Goal: Task Accomplishment & Management: Use online tool/utility

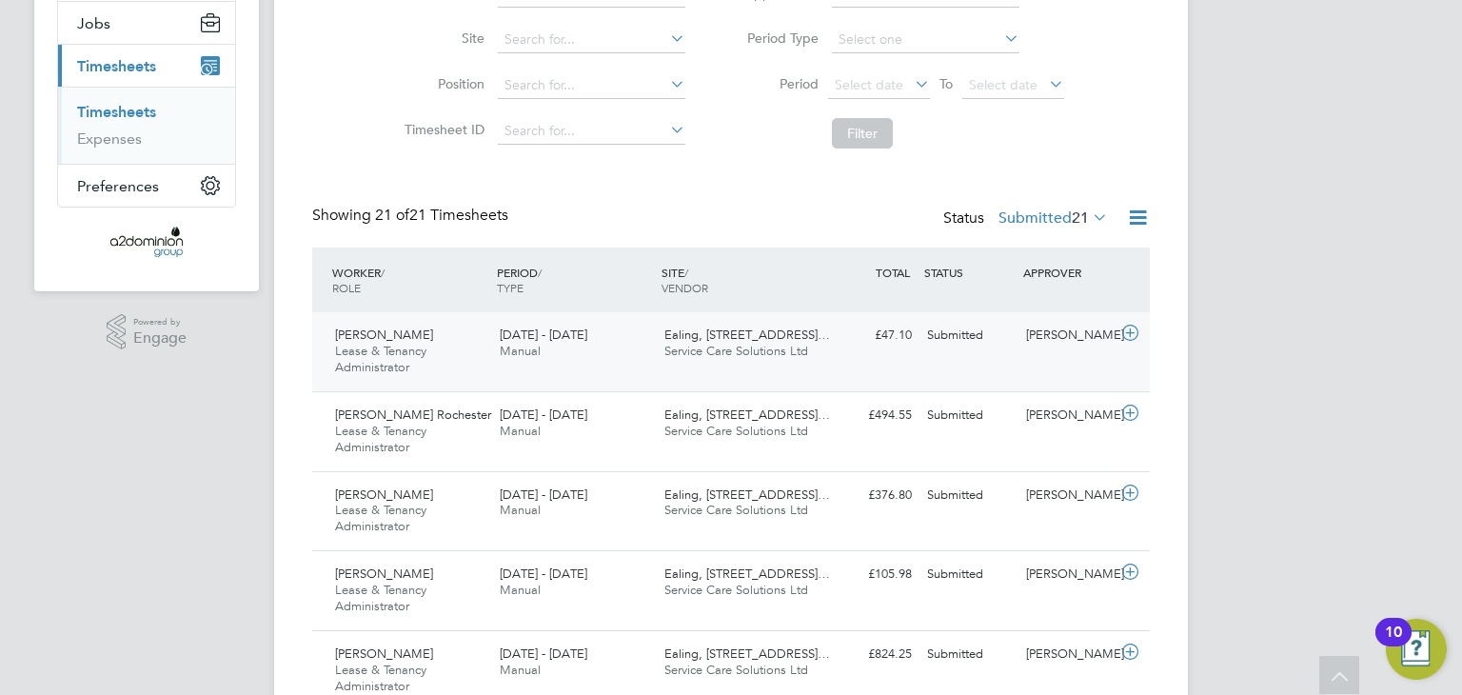
scroll to position [228, 0]
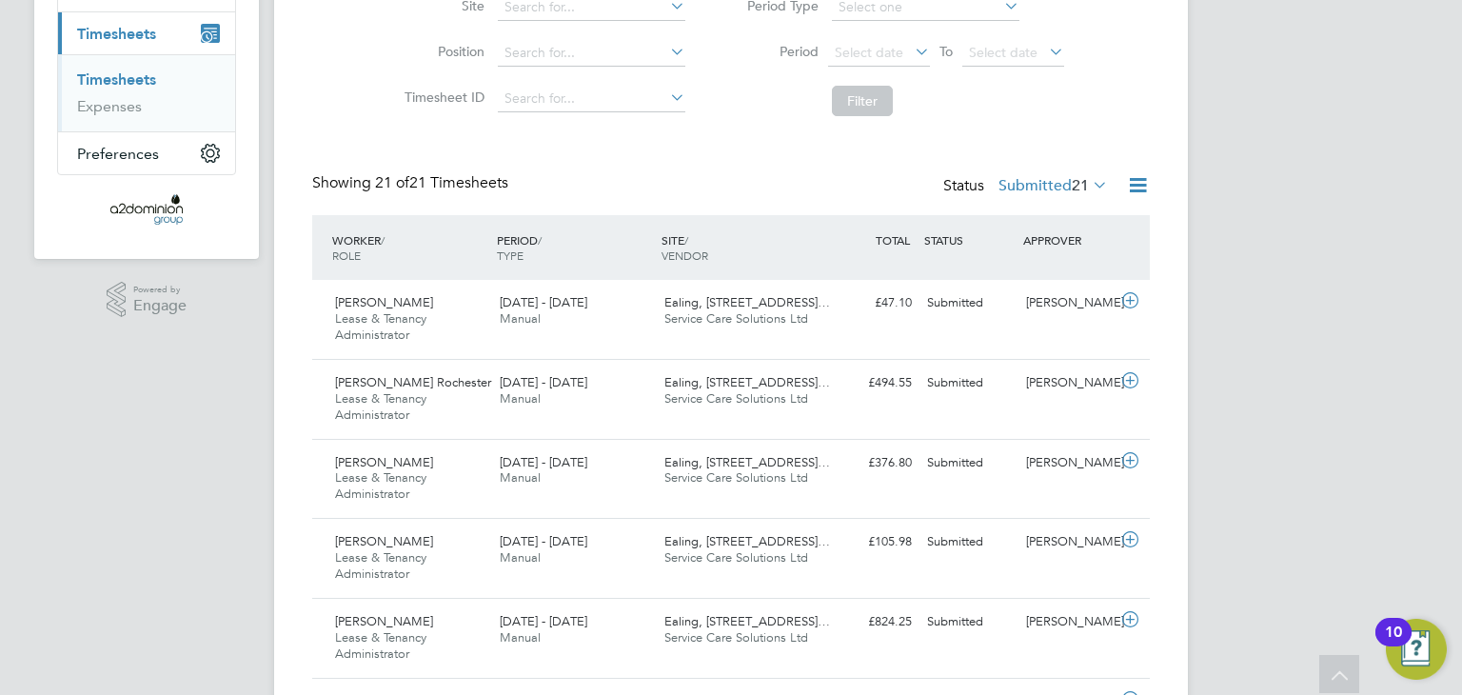
scroll to position [259, 0]
drag, startPoint x: 423, startPoint y: 458, endPoint x: 346, endPoint y: 462, distance: 76.2
click at [346, 462] on div "Olena Vlasenko Lease & Tenancy Administrator 25 - 31 Aug 2025" at bounding box center [409, 477] width 165 height 64
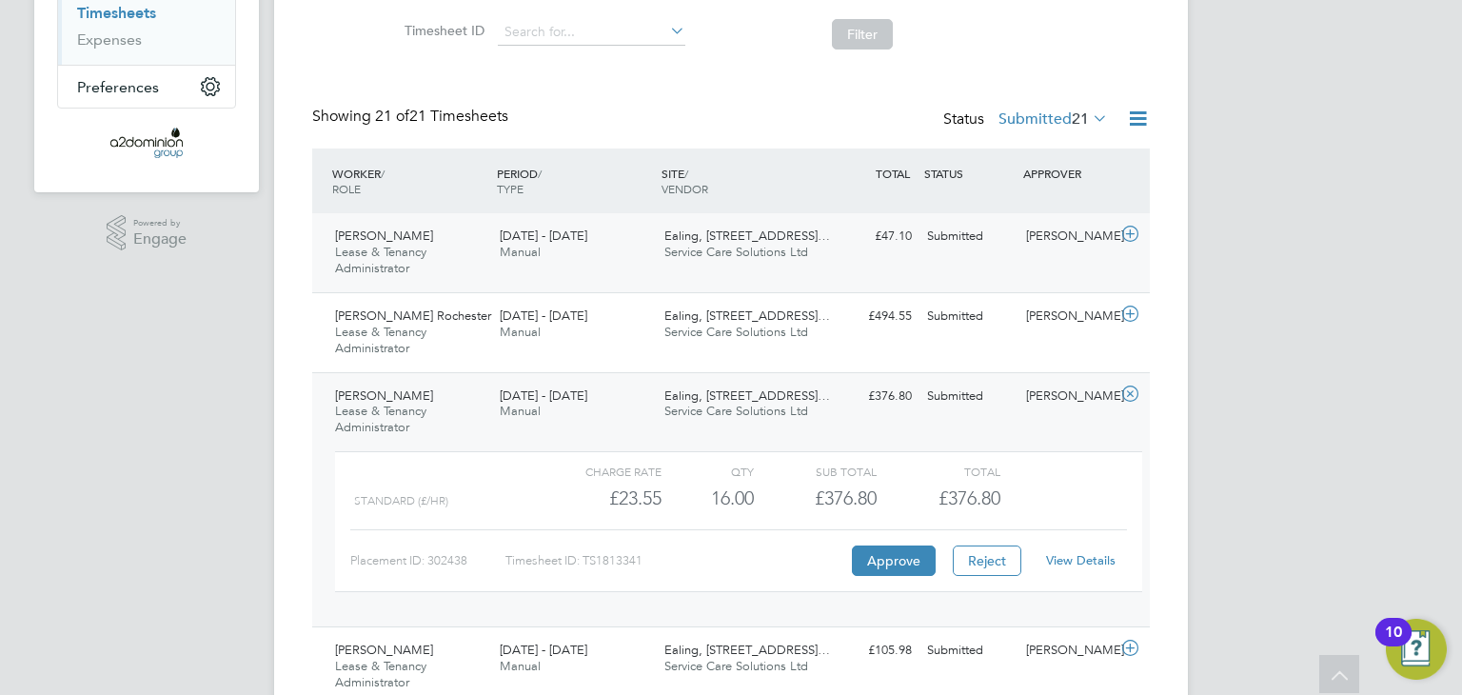
scroll to position [320, 0]
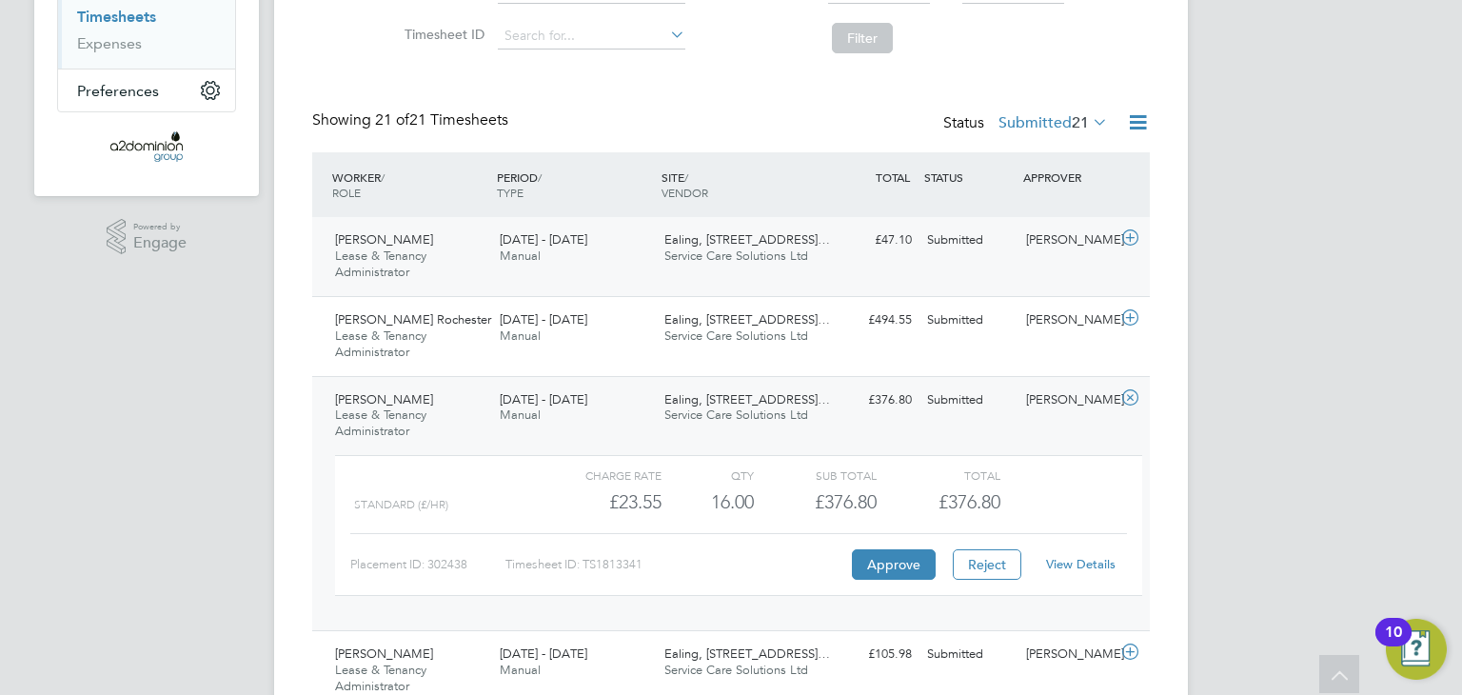
click at [428, 332] on div "Shaniqua Rochester Lease & Tenancy Administrator 25 - 31 Aug 2025" at bounding box center [409, 337] width 165 height 64
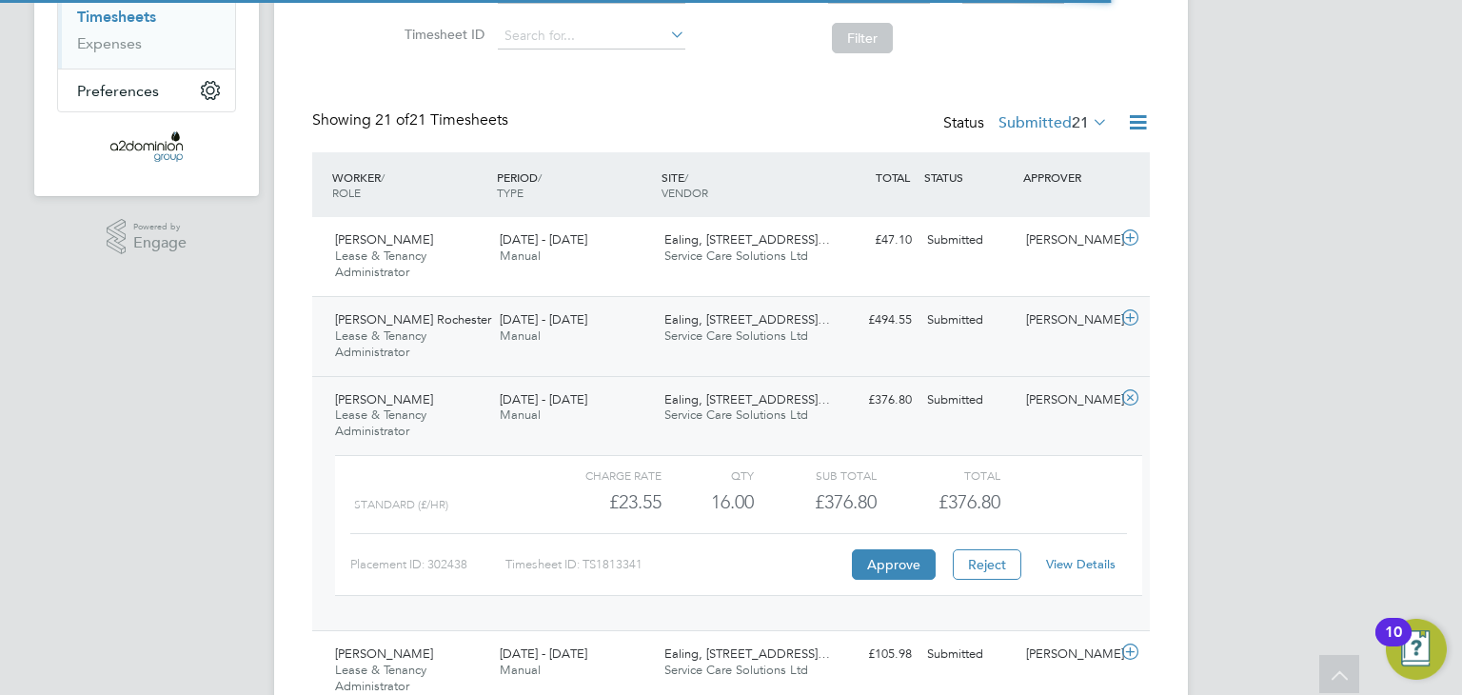
click at [628, 332] on div "25 - 31 Aug 2025 Manual" at bounding box center [574, 329] width 165 height 48
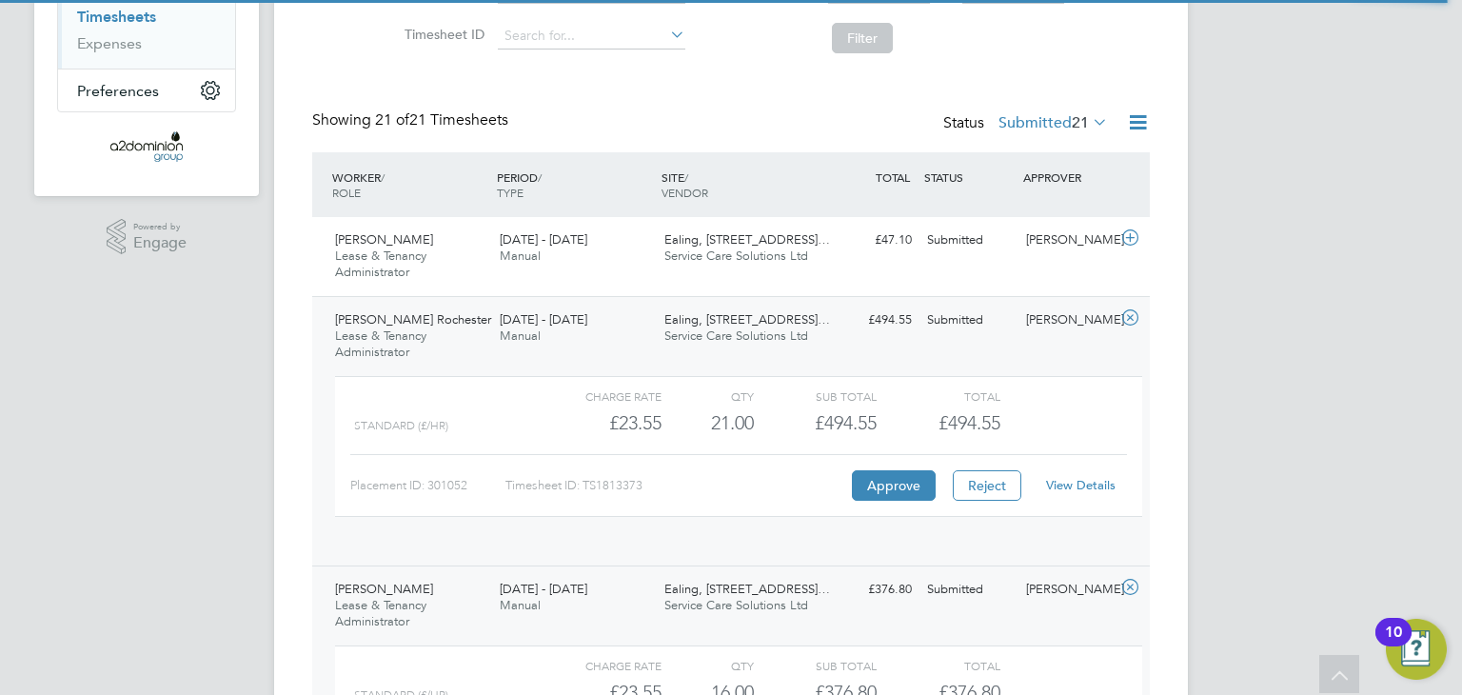
scroll to position [31, 185]
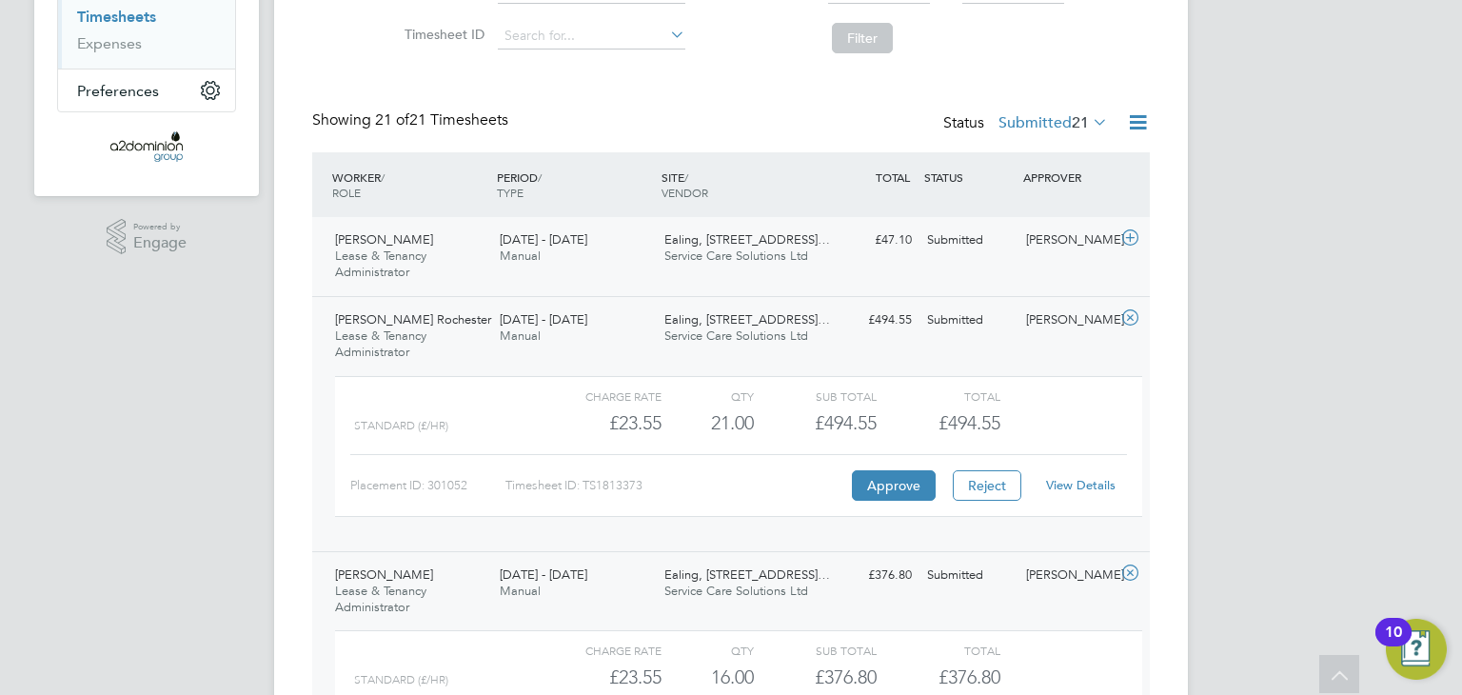
click at [467, 252] on div "Angela Pappin-Cole Lease & Tenancy Administrator 25 - 31 Aug 2025" at bounding box center [409, 257] width 165 height 64
